Goal: Information Seeking & Learning: Learn about a topic

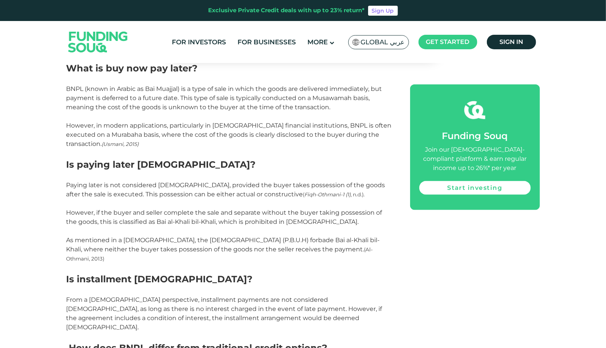
scroll to position [572, 0]
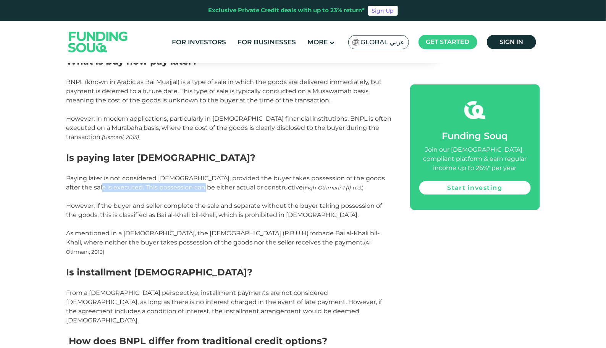
drag, startPoint x: 93, startPoint y: 185, endPoint x: 196, endPoint y: 185, distance: 102.7
click at [196, 185] on span "Paying later is not considered [DEMOGRAPHIC_DATA], provided the buyer takes pos…" at bounding box center [225, 182] width 319 height 16
click at [103, 185] on span "Paying later is not considered [DEMOGRAPHIC_DATA], provided the buyer takes pos…" at bounding box center [225, 182] width 319 height 16
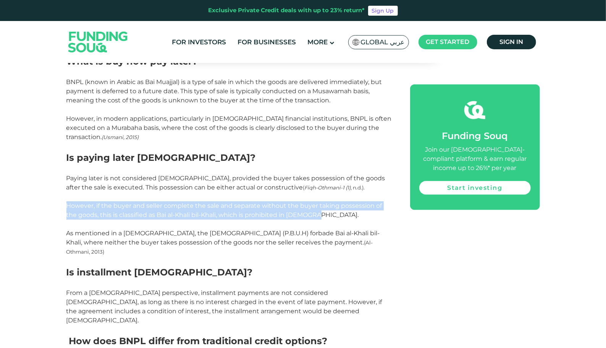
drag, startPoint x: 65, startPoint y: 202, endPoint x: 328, endPoint y: 214, distance: 263.6
click at [158, 211] on p "However, if the buyer and seller complete the sale and separate without the buy…" at bounding box center [229, 210] width 326 height 18
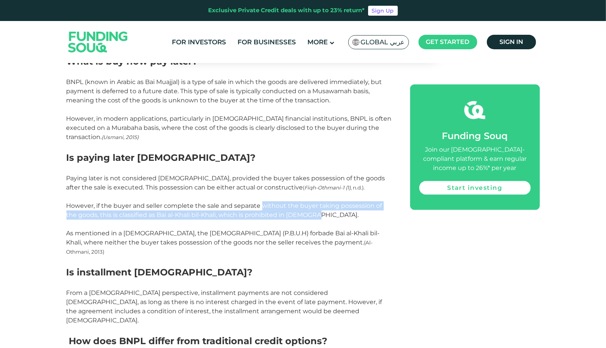
drag, startPoint x: 305, startPoint y: 212, endPoint x: 263, endPoint y: 203, distance: 43.6
click at [263, 203] on p "However, if the buyer and seller complete the sale and separate without the buy…" at bounding box center [229, 210] width 326 height 18
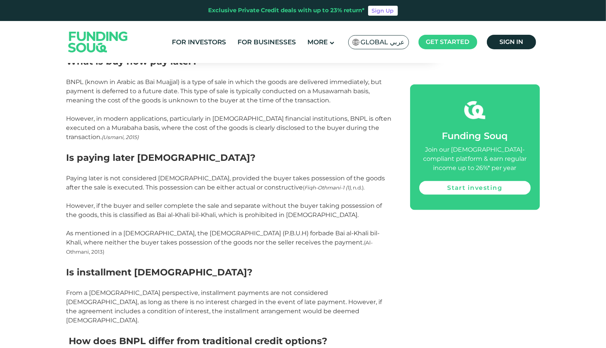
click at [114, 204] on span "However, if the buyer and seller complete the sale and separate without the buy…" at bounding box center [224, 210] width 316 height 16
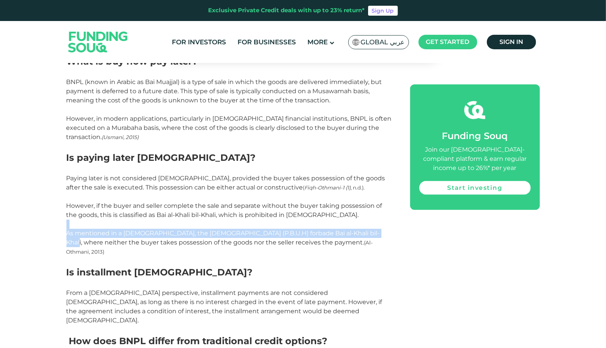
drag, startPoint x: 55, startPoint y: 224, endPoint x: 366, endPoint y: 233, distance: 311.5
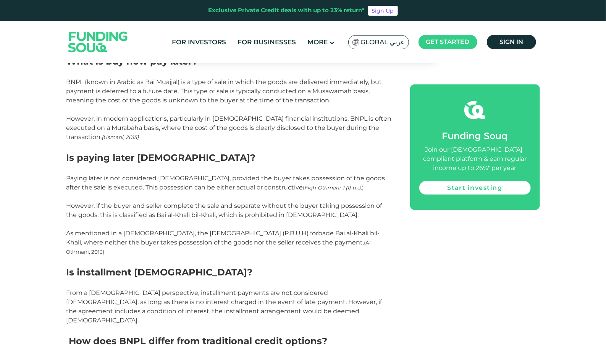
click at [205, 202] on p "However, if the buyer and seller complete the sale and separate without the buy…" at bounding box center [229, 210] width 326 height 18
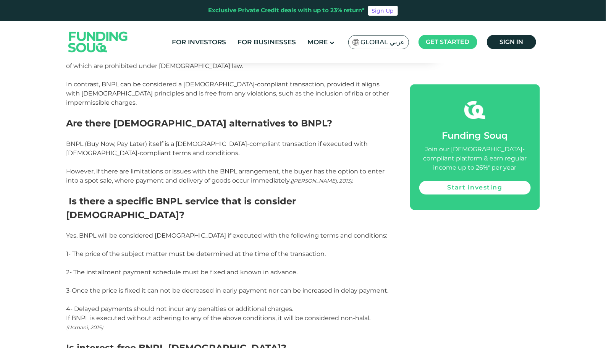
scroll to position [878, 0]
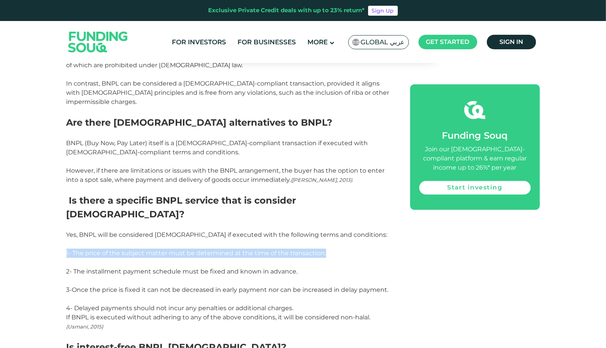
drag, startPoint x: 63, startPoint y: 210, endPoint x: 336, endPoint y: 212, distance: 272.5
click at [336, 212] on div "Home Blog Shariah Compliance 1" at bounding box center [303, 269] width 606 height 2157
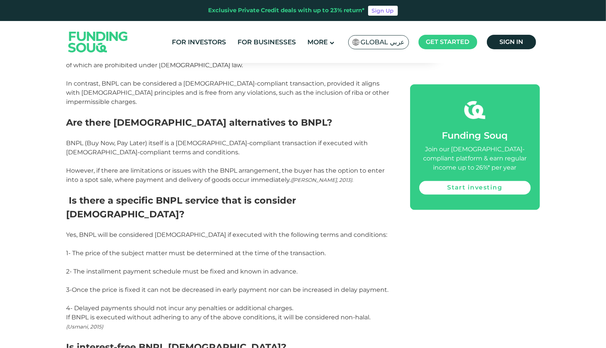
click at [174, 239] on p at bounding box center [229, 243] width 326 height 9
drag, startPoint x: 306, startPoint y: 227, endPoint x: 74, endPoint y: 223, distance: 232.4
click at [74, 223] on div "From the earliest times, people have engaged in the exchange of various commodi…" at bounding box center [229, 283] width 326 height 1343
click at [259, 276] on p at bounding box center [229, 280] width 326 height 9
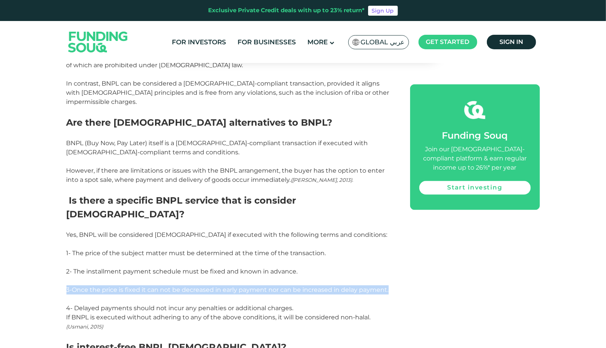
drag, startPoint x: 54, startPoint y: 250, endPoint x: 392, endPoint y: 252, distance: 337.4
click at [392, 252] on div "Home Blog Shariah Compliance 1" at bounding box center [303, 269] width 606 height 2157
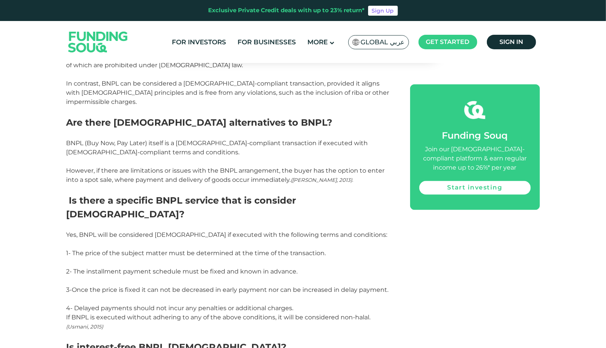
click at [297, 267] on p "2- The installment payment schedule must be fixed and known in advance." at bounding box center [229, 271] width 326 height 9
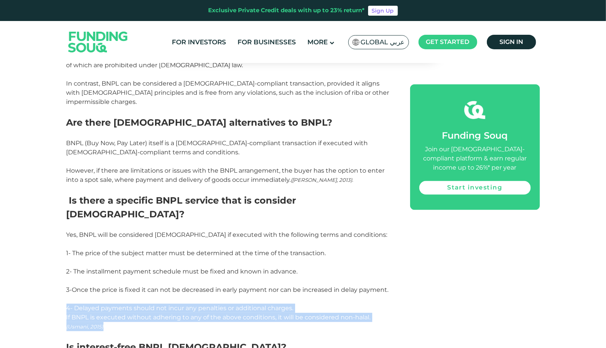
drag, startPoint x: 65, startPoint y: 266, endPoint x: 305, endPoint y: 285, distance: 240.4
click at [305, 285] on div "Home Blog Shariah Compliance 1" at bounding box center [303, 269] width 606 height 2157
drag, startPoint x: 305, startPoint y: 285, endPoint x: 195, endPoint y: 266, distance: 110.8
click at [195, 304] on span "4- Delayed payments should not incur any penalties or additional charges." at bounding box center [179, 307] width 227 height 7
